Goal: Information Seeking & Learning: Find specific fact

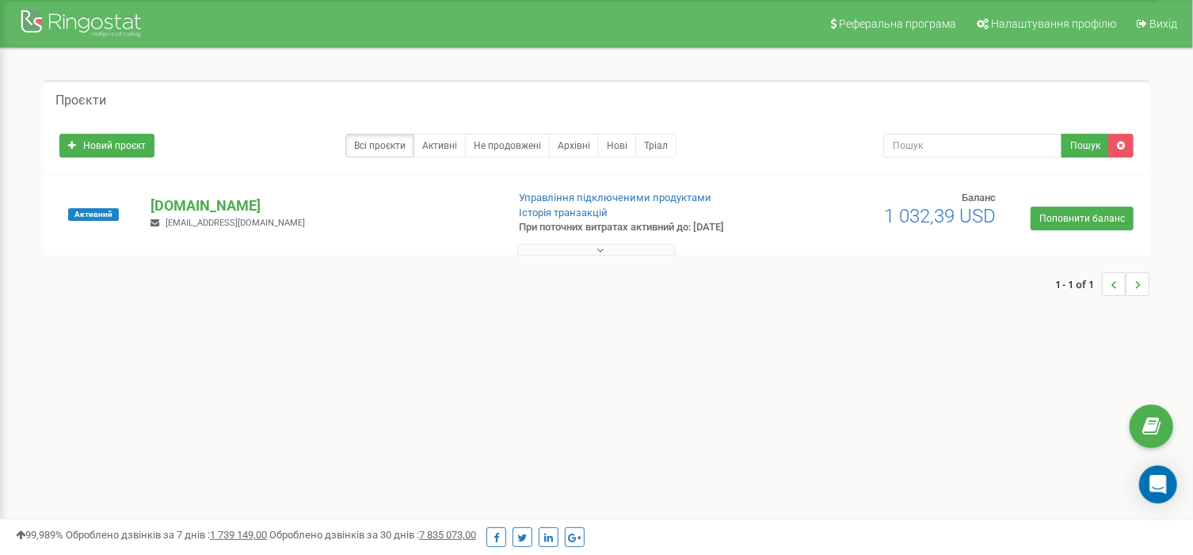
click at [600, 249] on icon at bounding box center [600, 250] width 7 height 11
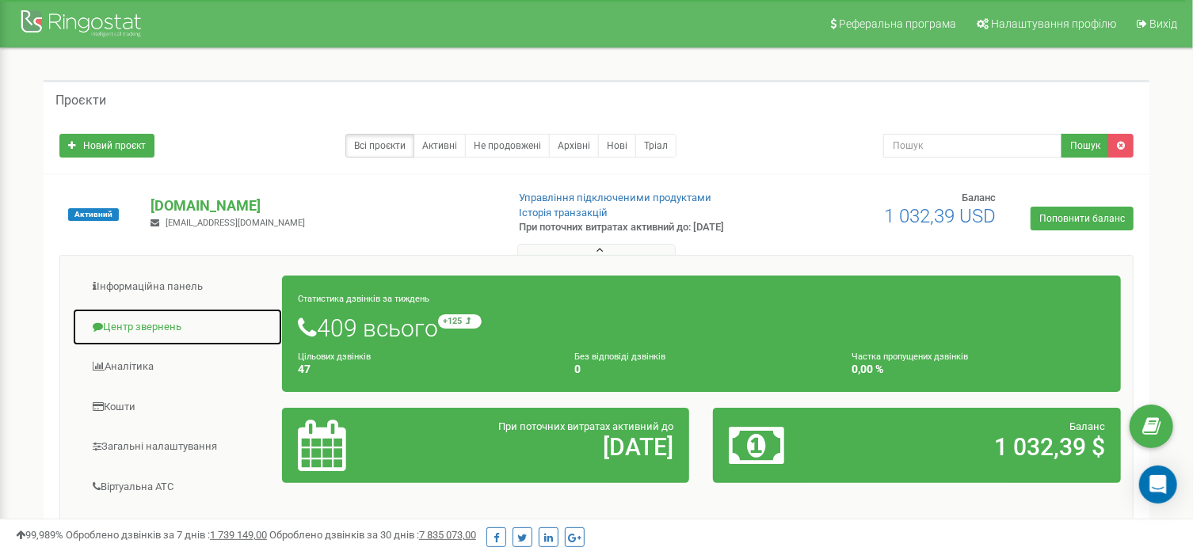
click at [157, 322] on link "Центр звернень" at bounding box center [177, 327] width 211 height 39
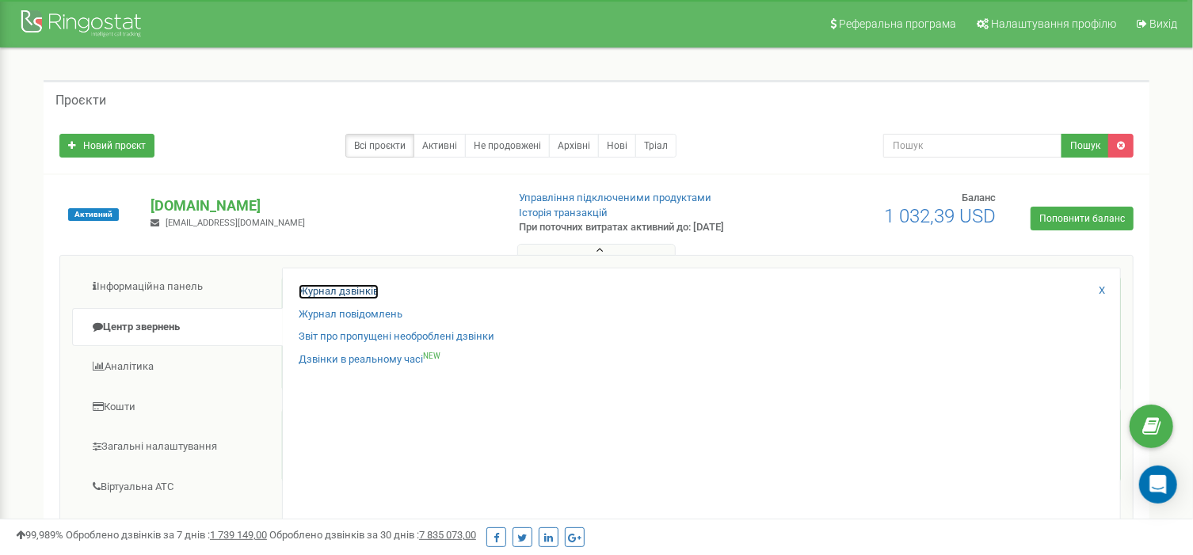
click at [313, 288] on link "Журнал дзвінків" at bounding box center [339, 291] width 80 height 15
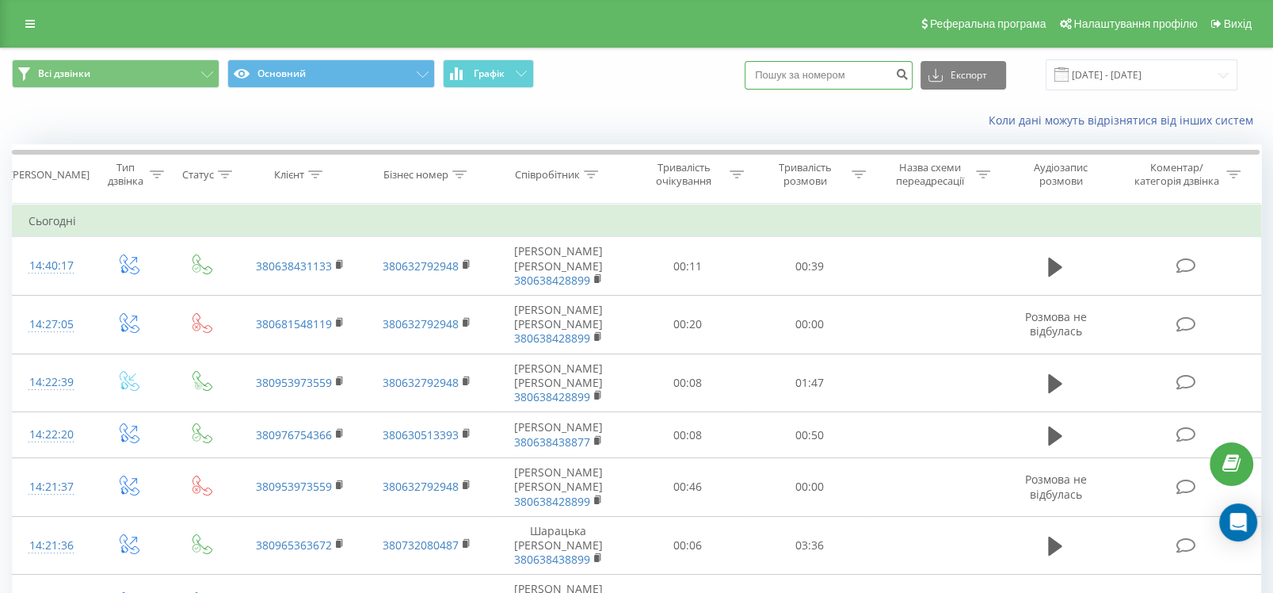
click at [803, 68] on input at bounding box center [829, 75] width 168 height 29
type input "380501524143"
click at [913, 64] on button "submit" at bounding box center [901, 75] width 21 height 29
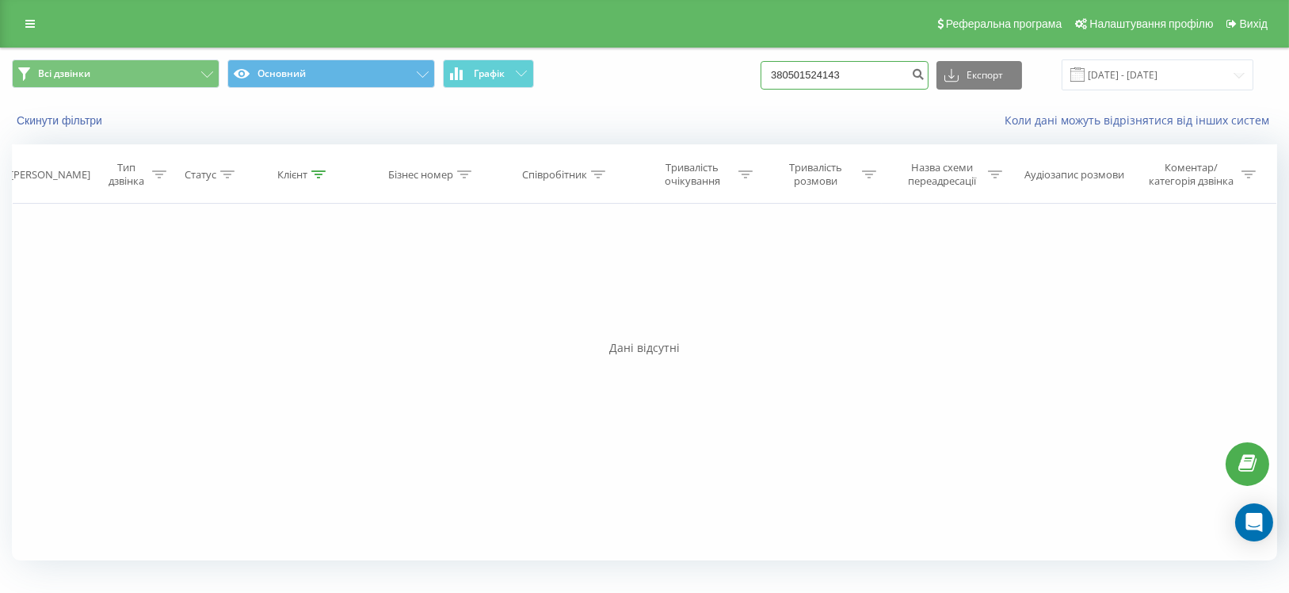
drag, startPoint x: 874, startPoint y: 77, endPoint x: 782, endPoint y: 78, distance: 91.9
click at [782, 78] on input "380501524143" at bounding box center [845, 75] width 168 height 29
type input "380677890770"
click at [925, 75] on icon "submit" at bounding box center [917, 72] width 13 height 10
click at [929, 71] on button "submit" at bounding box center [917, 75] width 21 height 29
